Goal: Transaction & Acquisition: Purchase product/service

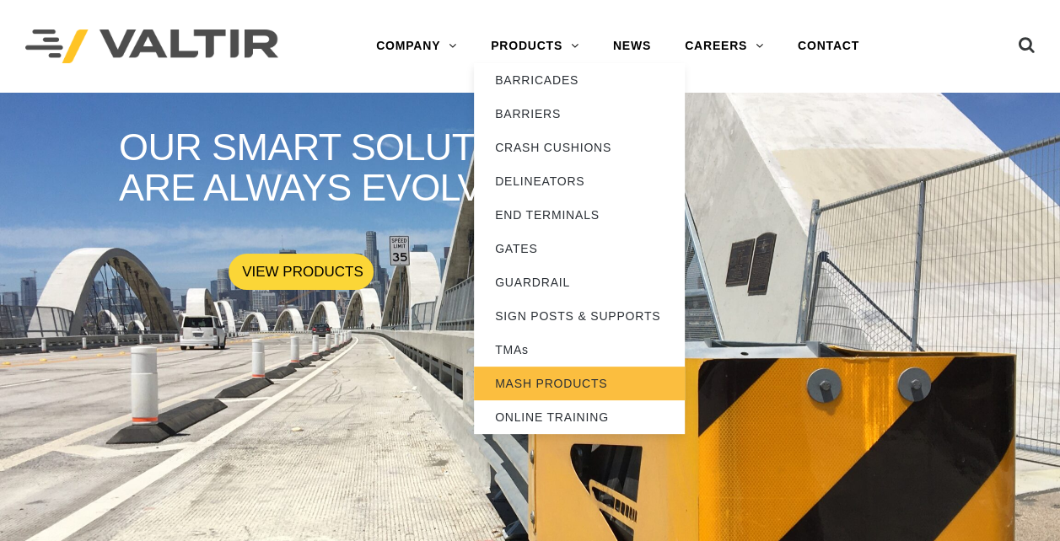
click at [563, 381] on link "MASH PRODUCTS" at bounding box center [579, 384] width 211 height 34
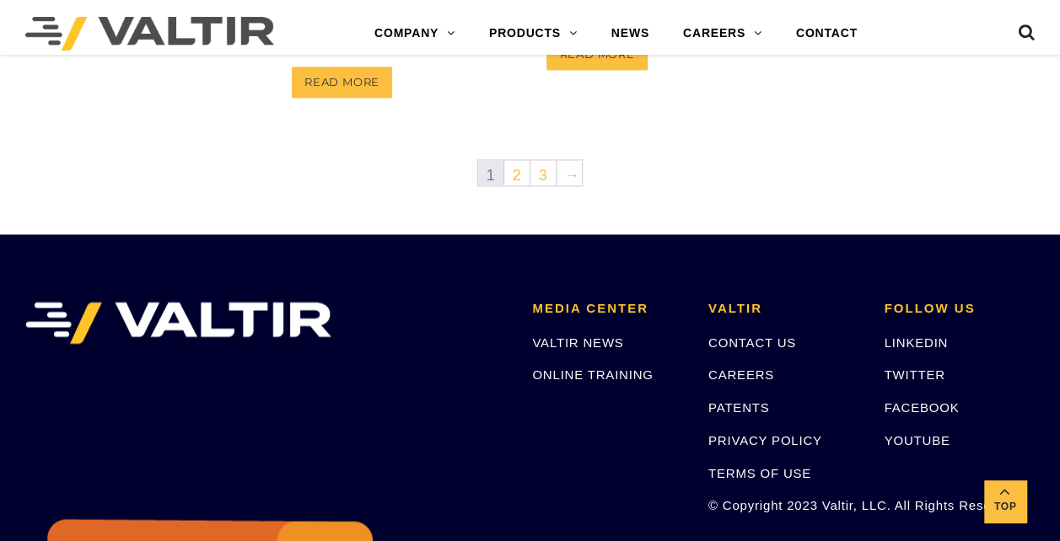
scroll to position [1180, 0]
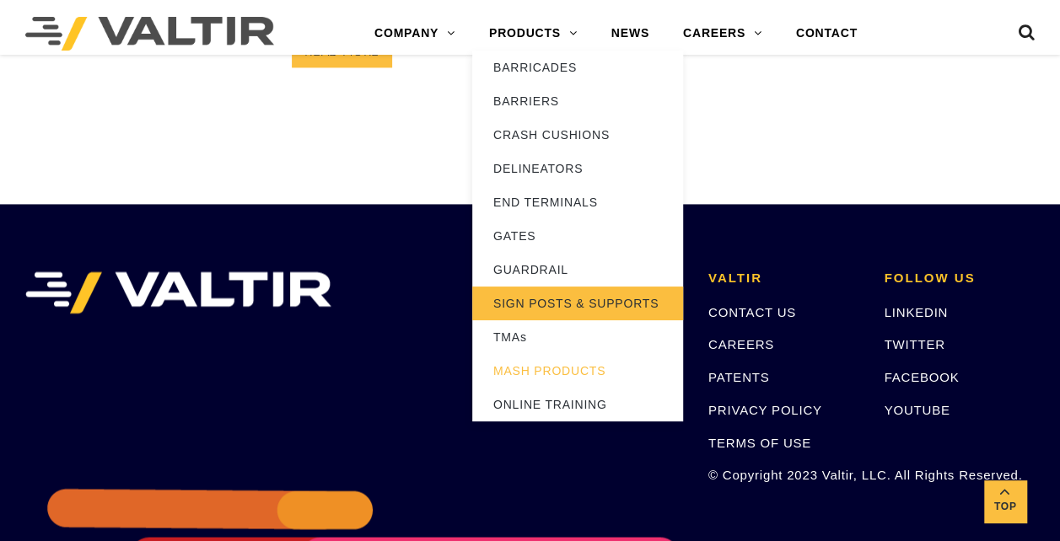
click at [520, 312] on link "SIGN POSTS & SUPPORTS" at bounding box center [577, 304] width 211 height 34
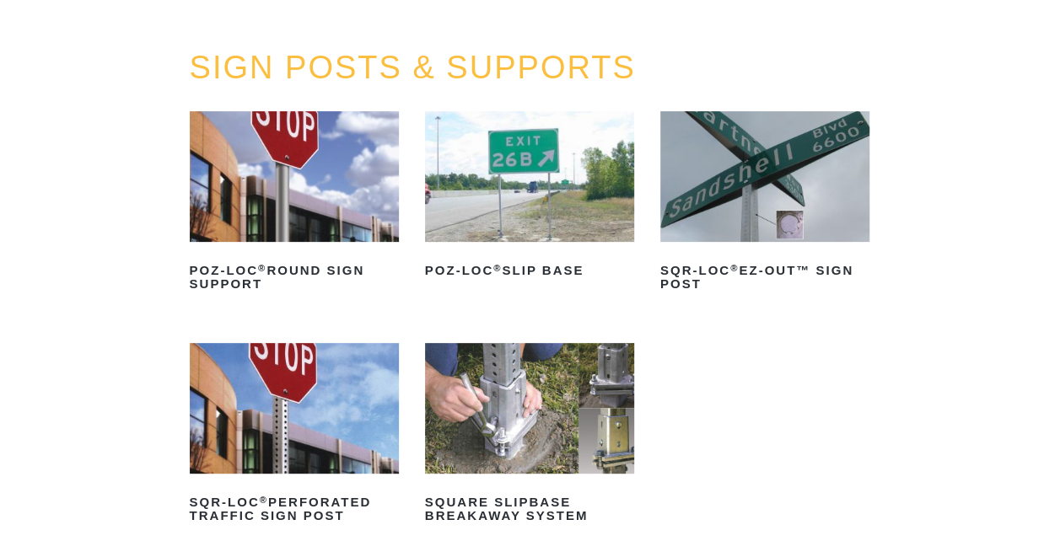
scroll to position [169, 0]
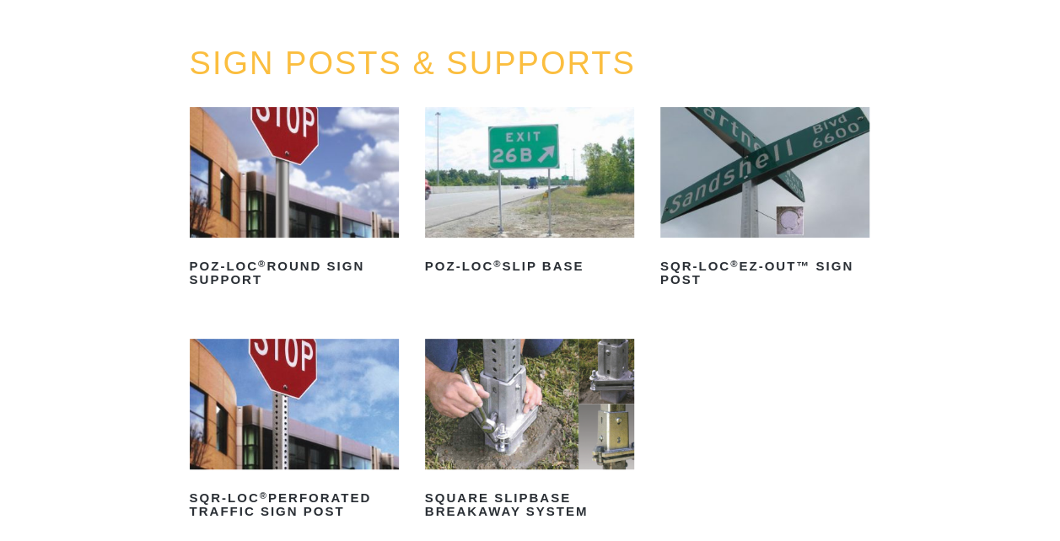
click at [499, 215] on img at bounding box center [529, 172] width 209 height 131
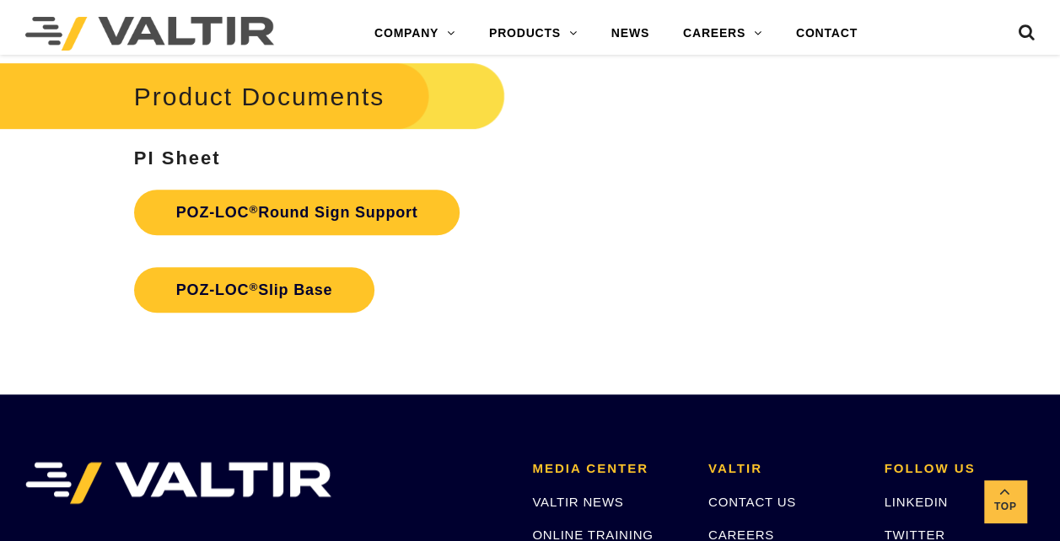
scroll to position [3625, 0]
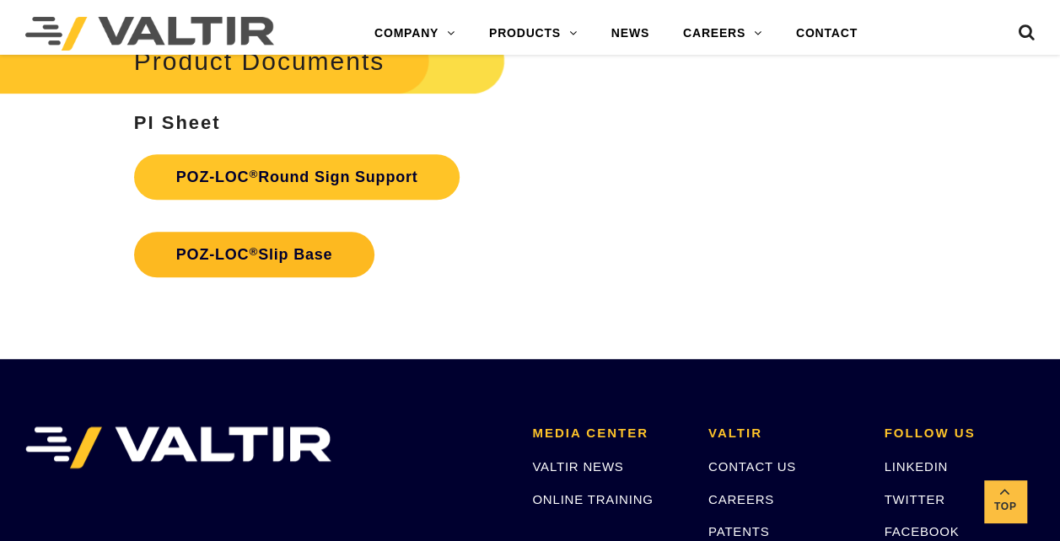
click at [297, 277] on link "POZ-LOC ® Slip Base" at bounding box center [254, 255] width 241 height 46
